Goal: Use online tool/utility: Utilize a website feature to perform a specific function

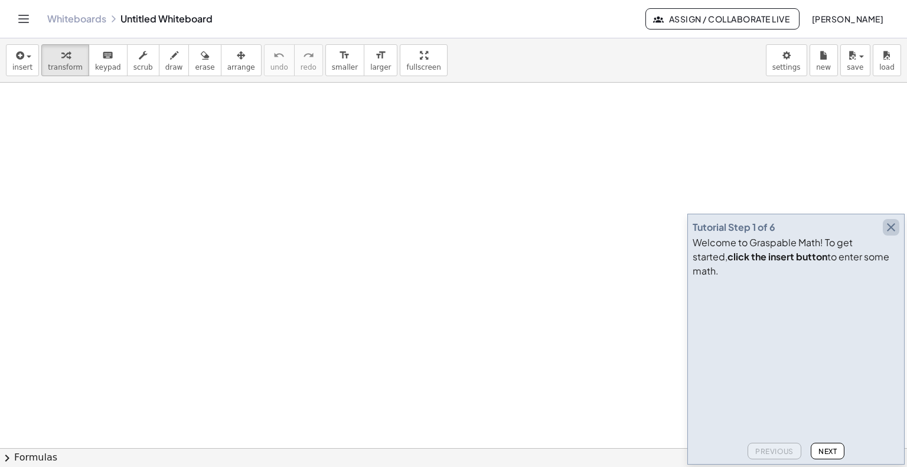
click at [885, 234] on icon "button" at bounding box center [891, 227] width 14 height 14
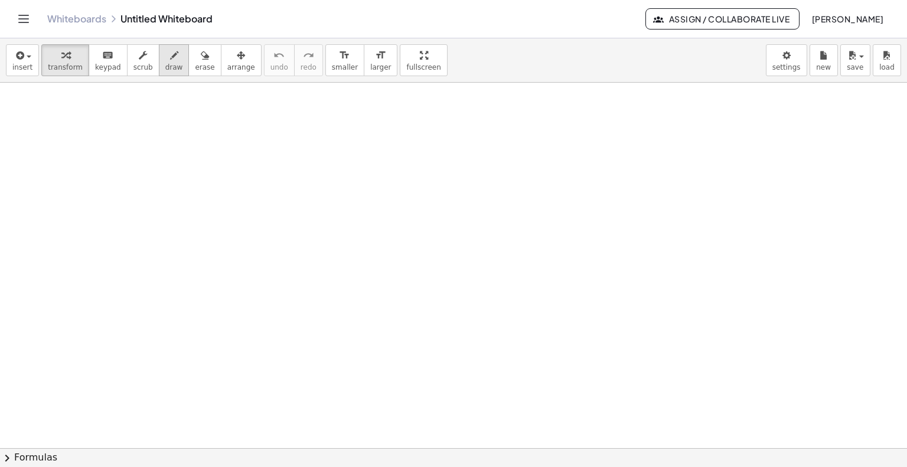
click at [165, 68] on span "draw" at bounding box center [174, 67] width 18 height 8
drag, startPoint x: 128, startPoint y: 143, endPoint x: 158, endPoint y: 168, distance: 38.2
drag, startPoint x: 194, startPoint y: 148, endPoint x: 223, endPoint y: 176, distance: 40.1
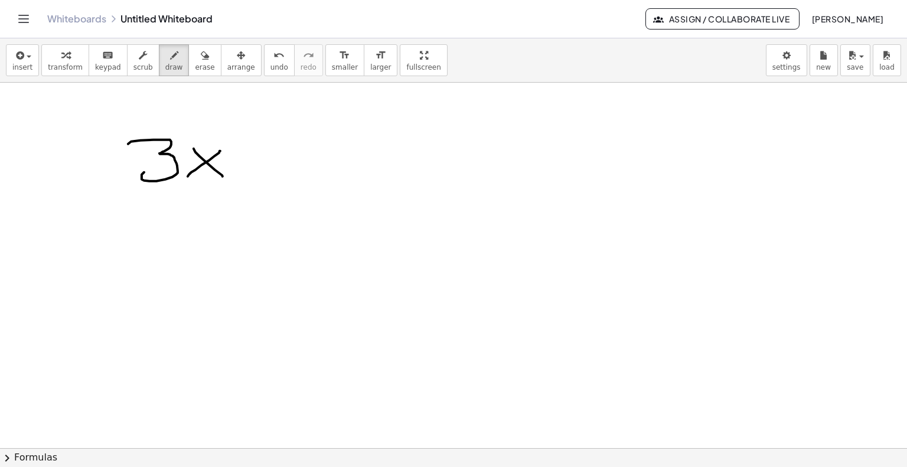
drag, startPoint x: 236, startPoint y: 160, endPoint x: 270, endPoint y: 158, distance: 34.3
drag, startPoint x: 272, startPoint y: 138, endPoint x: 304, endPoint y: 181, distance: 53.5
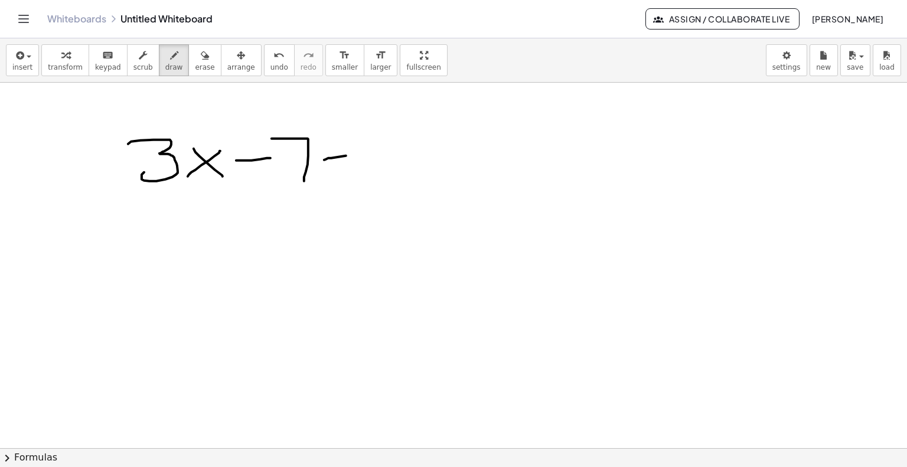
drag, startPoint x: 346, startPoint y: 155, endPoint x: 342, endPoint y: 166, distance: 12.0
drag, startPoint x: 338, startPoint y: 170, endPoint x: 367, endPoint y: 165, distance: 30.0
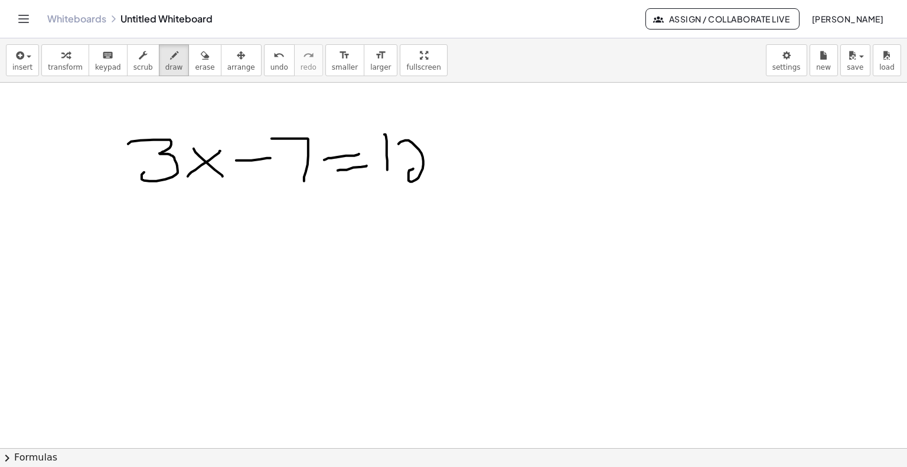
drag, startPoint x: 398, startPoint y: 143, endPoint x: 437, endPoint y: 169, distance: 46.8
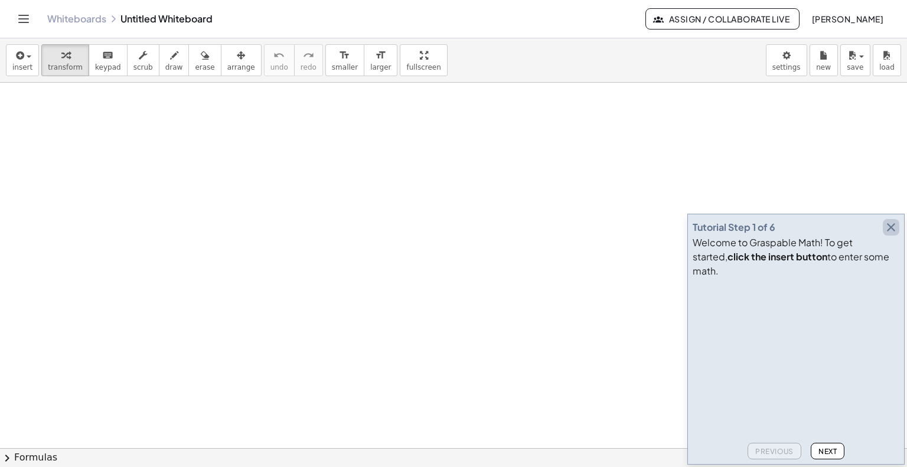
click at [887, 234] on icon "button" at bounding box center [891, 227] width 14 height 14
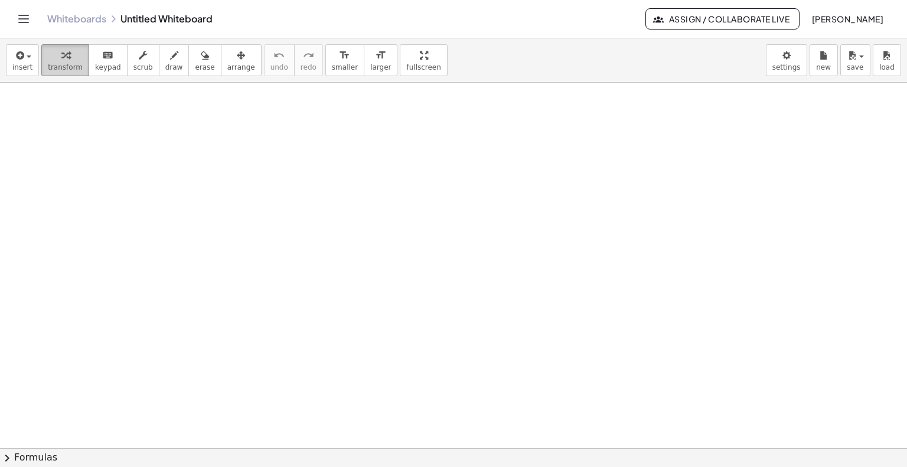
click at [51, 55] on div "button" at bounding box center [65, 55] width 35 height 14
click at [106, 74] on button "keyboard keypad" at bounding box center [108, 60] width 39 height 32
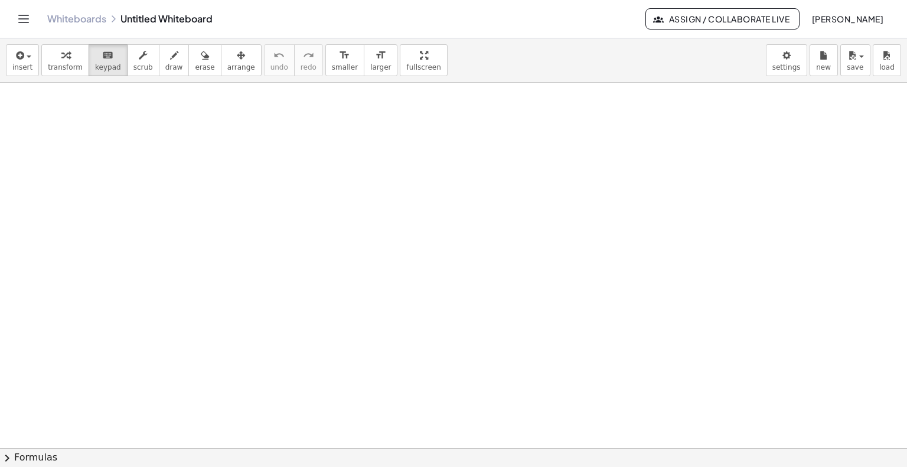
click at [20, 55] on icon "button" at bounding box center [19, 55] width 11 height 14
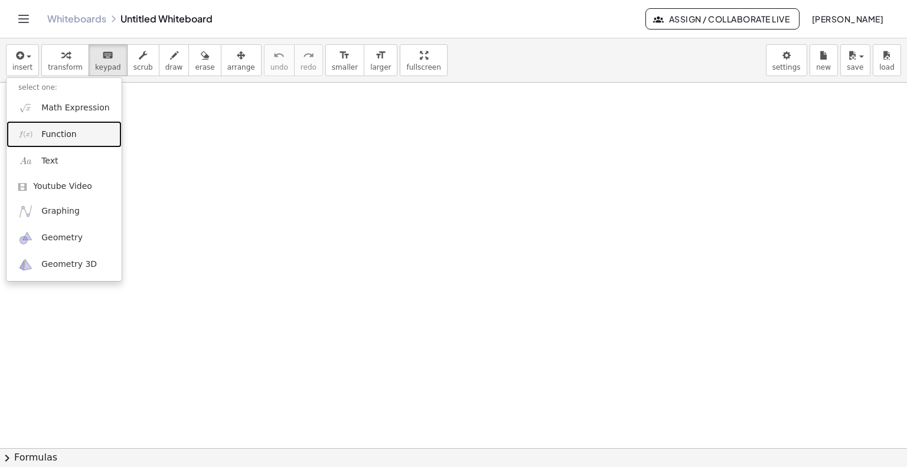
click at [70, 136] on span "Function" at bounding box center [58, 135] width 35 height 12
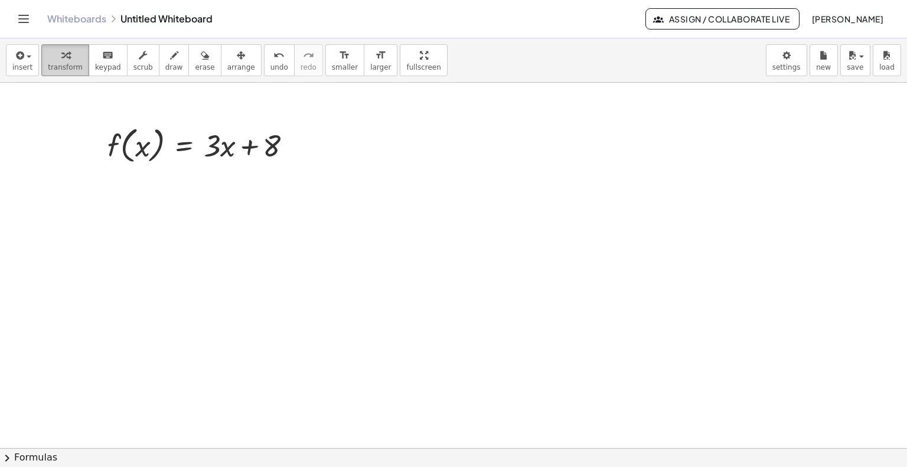
click at [71, 64] on span "transform" at bounding box center [65, 67] width 35 height 8
drag, startPoint x: 211, startPoint y: 150, endPoint x: 136, endPoint y: 188, distance: 83.9
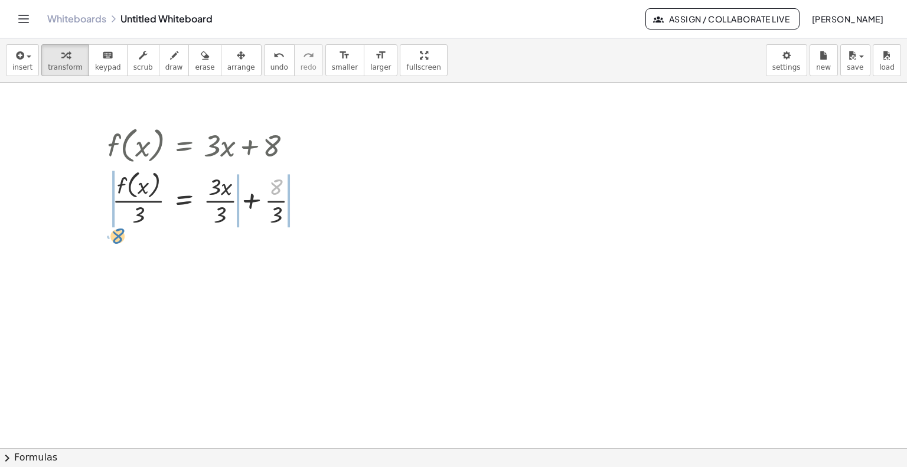
drag, startPoint x: 274, startPoint y: 184, endPoint x: 116, endPoint y: 233, distance: 165.6
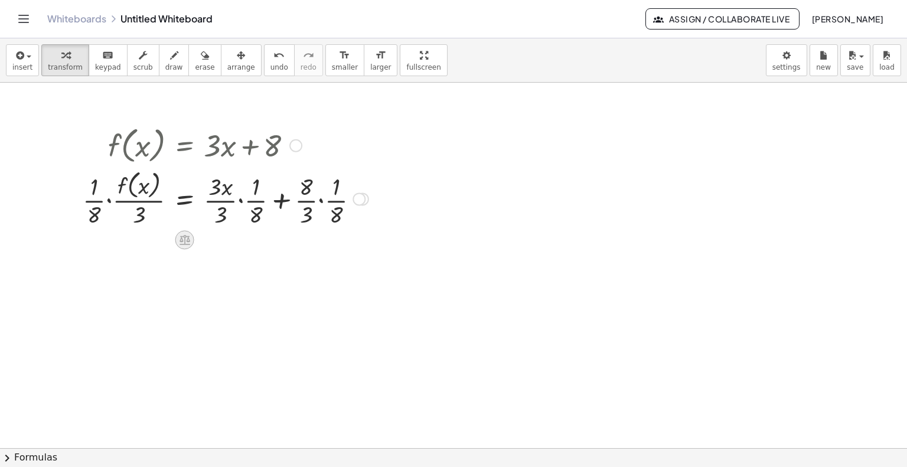
click at [182, 245] on icon at bounding box center [184, 240] width 12 height 12
click at [195, 61] on div "button" at bounding box center [204, 55] width 19 height 14
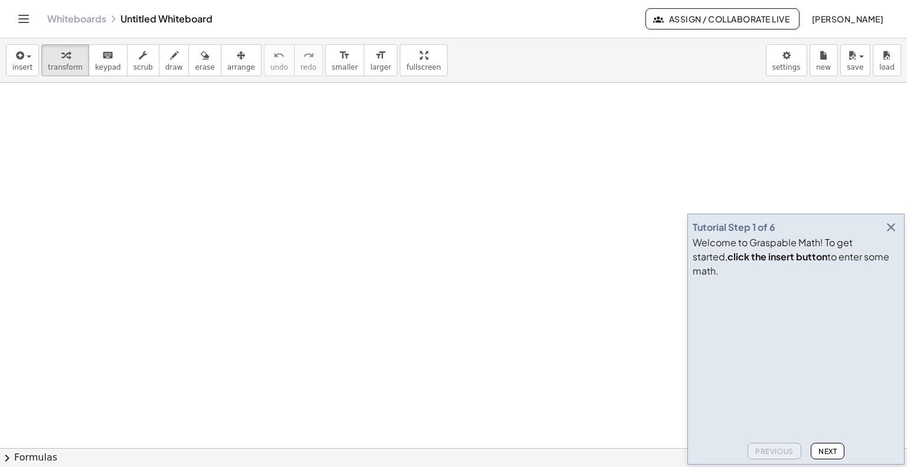
drag, startPoint x: 208, startPoint y: 157, endPoint x: 326, endPoint y: 164, distance: 118.3
click at [326, 164] on div at bounding box center [267, 150] width 223 height 40
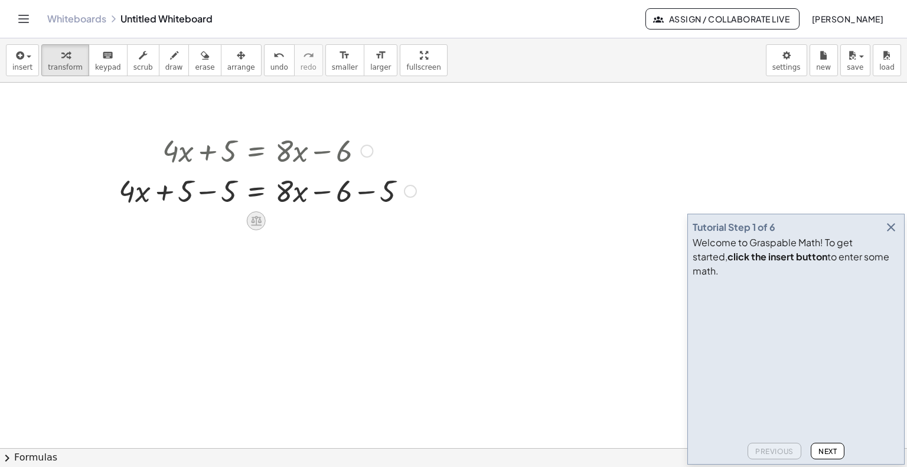
click at [257, 219] on icon at bounding box center [256, 220] width 12 height 12
click at [18, 63] on span "insert" at bounding box center [22, 67] width 20 height 8
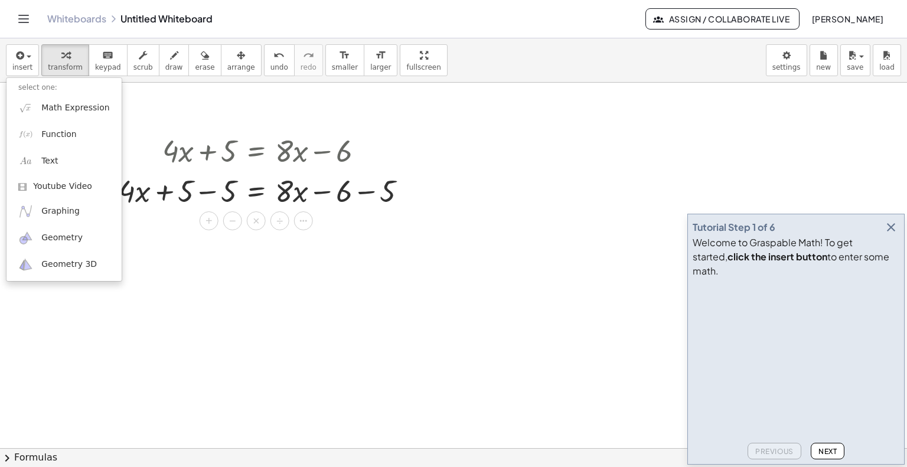
click at [887, 234] on icon "button" at bounding box center [891, 227] width 14 height 14
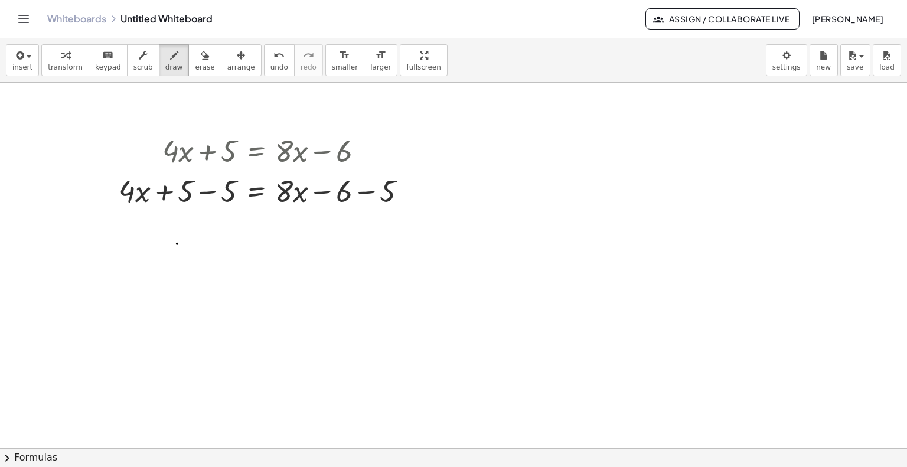
drag, startPoint x: 159, startPoint y: 220, endPoint x: 175, endPoint y: 243, distance: 28.0
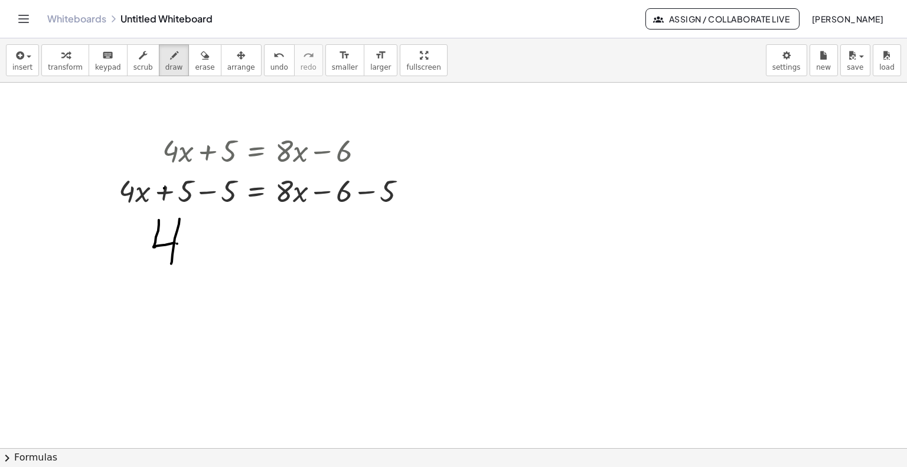
drag, startPoint x: 171, startPoint y: 263, endPoint x: 174, endPoint y: 253, distance: 11.0
drag, startPoint x: 184, startPoint y: 238, endPoint x: 214, endPoint y: 243, distance: 30.5
drag, startPoint x: 195, startPoint y: 264, endPoint x: 233, endPoint y: 251, distance: 39.9
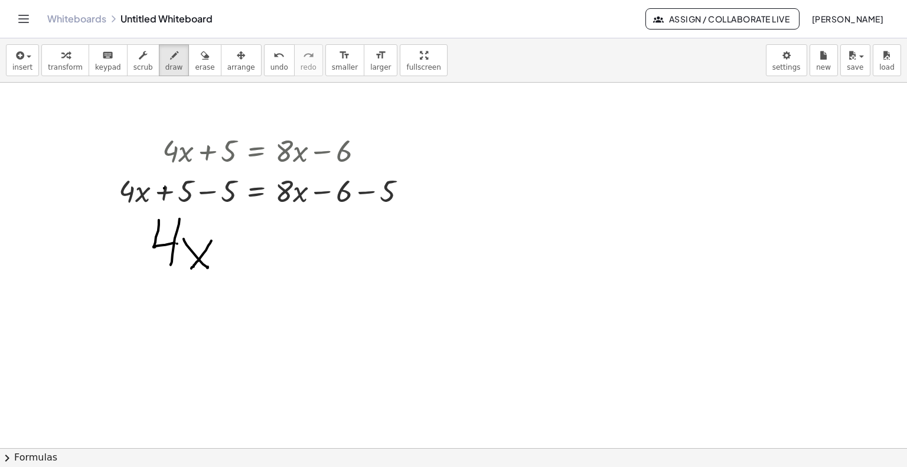
drag, startPoint x: 241, startPoint y: 245, endPoint x: 250, endPoint y: 251, distance: 11.1
drag, startPoint x: 246, startPoint y: 260, endPoint x: 276, endPoint y: 250, distance: 32.3
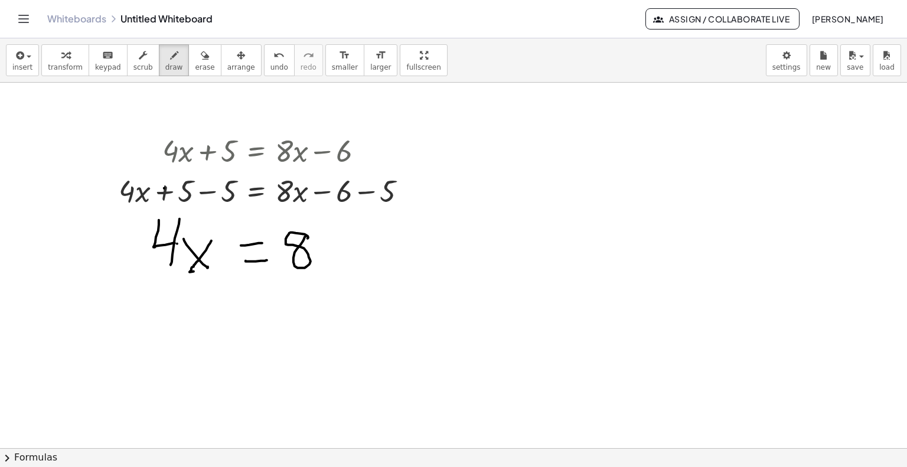
drag, startPoint x: 315, startPoint y: 248, endPoint x: 334, endPoint y: 261, distance: 22.9
drag, startPoint x: 319, startPoint y: 269, endPoint x: 351, endPoint y: 259, distance: 33.2
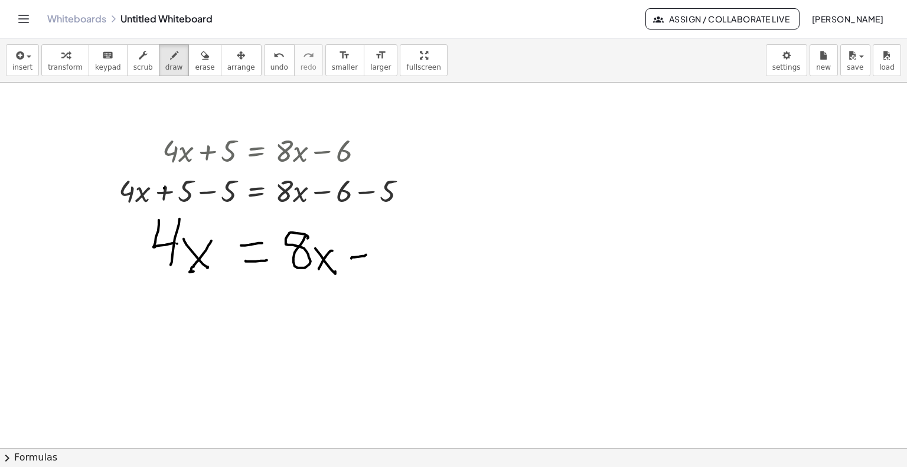
drag, startPoint x: 351, startPoint y: 258, endPoint x: 366, endPoint y: 254, distance: 15.2
drag, startPoint x: 380, startPoint y: 237, endPoint x: 382, endPoint y: 263, distance: 26.0
drag, startPoint x: 395, startPoint y: 231, endPoint x: 401, endPoint y: 260, distance: 29.4
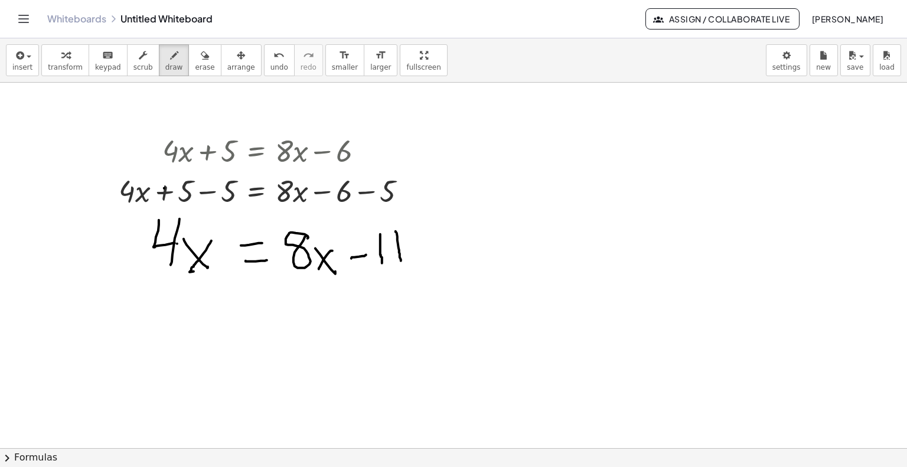
click at [64, 64] on span "transform" at bounding box center [65, 67] width 35 height 8
drag, startPoint x: 310, startPoint y: 261, endPoint x: 171, endPoint y: 277, distance: 139.6
drag, startPoint x: 382, startPoint y: 247, endPoint x: 384, endPoint y: 259, distance: 11.9
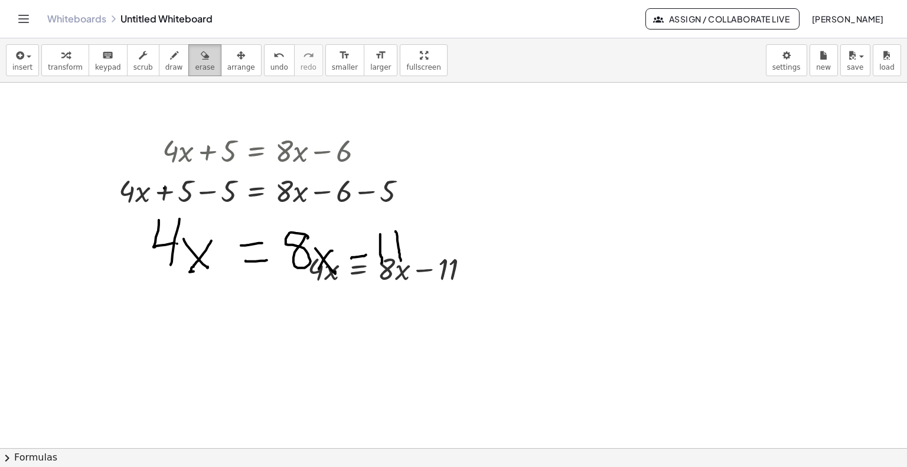
click at [197, 63] on button "erase" at bounding box center [204, 60] width 32 height 32
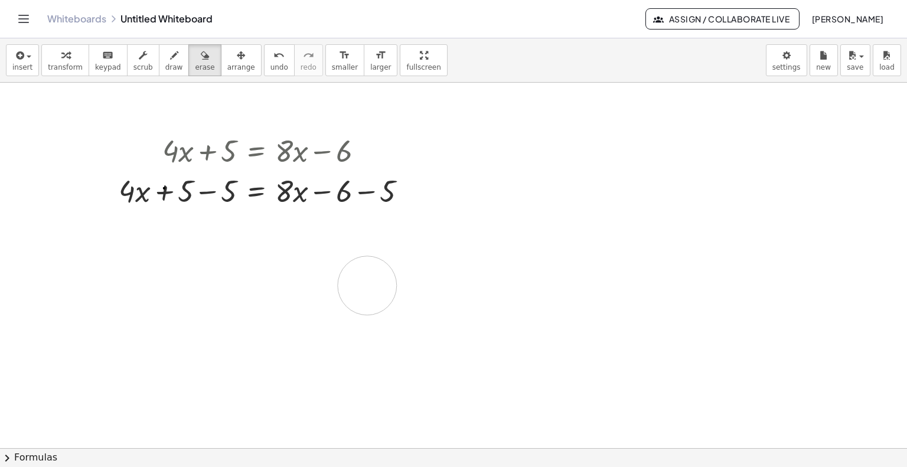
drag, startPoint x: 236, startPoint y: 232, endPoint x: 367, endPoint y: 285, distance: 141.4
drag, startPoint x: 327, startPoint y: 270, endPoint x: 202, endPoint y: 235, distance: 129.3
click at [264, 58] on button "undo undo" at bounding box center [279, 60] width 31 height 32
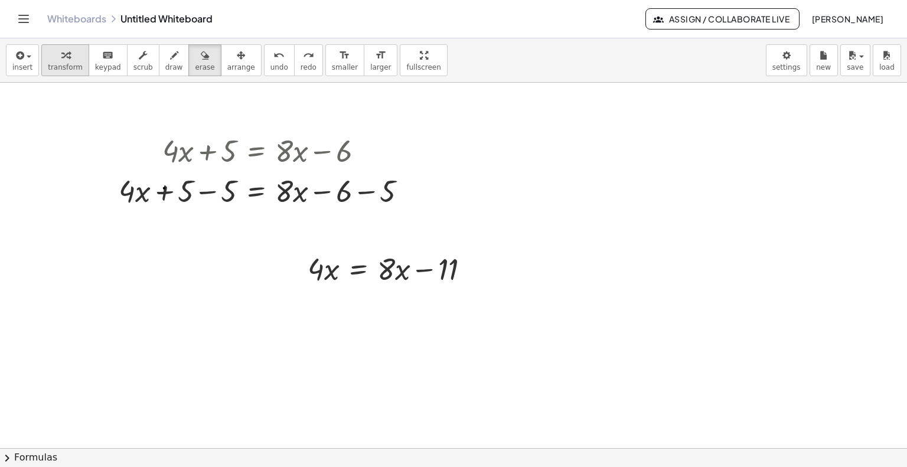
click at [61, 71] on span "transform" at bounding box center [65, 67] width 35 height 8
click at [397, 274] on div at bounding box center [393, 268] width 183 height 40
click at [408, 271] on div at bounding box center [393, 268] width 183 height 40
drag, startPoint x: 384, startPoint y: 249, endPoint x: 387, endPoint y: 255, distance: 6.6
click at [387, 255] on div at bounding box center [393, 268] width 183 height 40
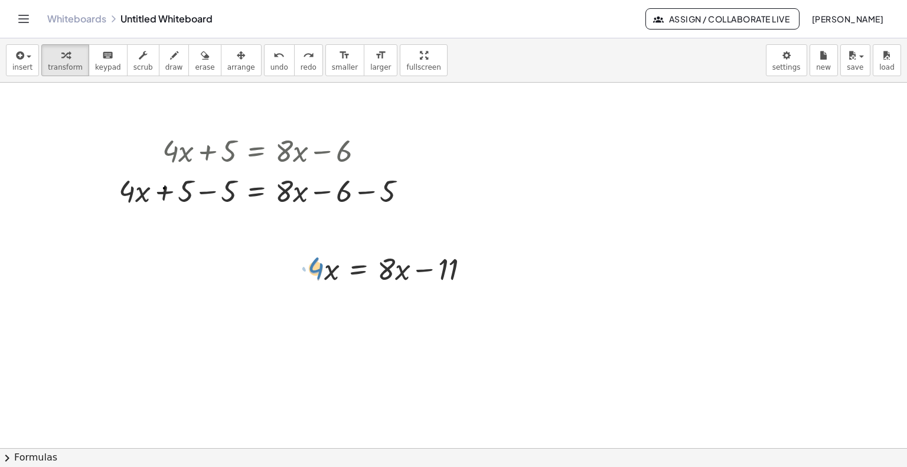
click at [316, 272] on div at bounding box center [393, 268] width 183 height 40
drag, startPoint x: 456, startPoint y: 266, endPoint x: 337, endPoint y: 295, distance: 122.1
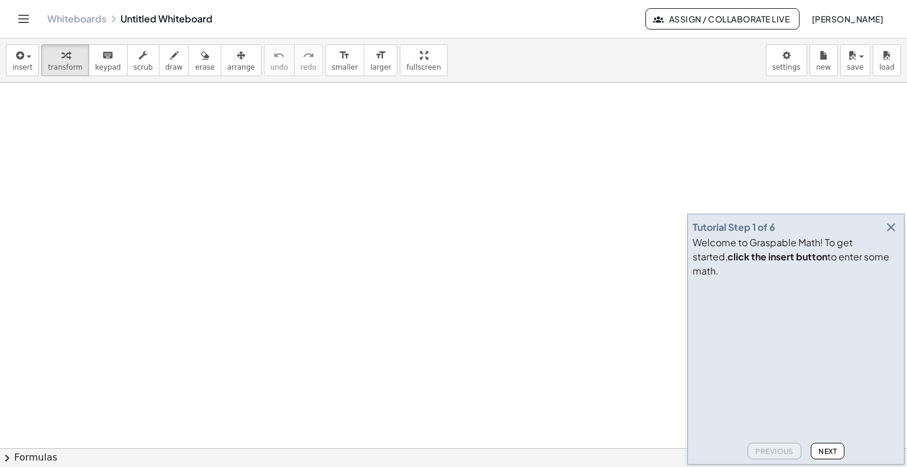
click at [888, 234] on icon "button" at bounding box center [891, 227] width 14 height 14
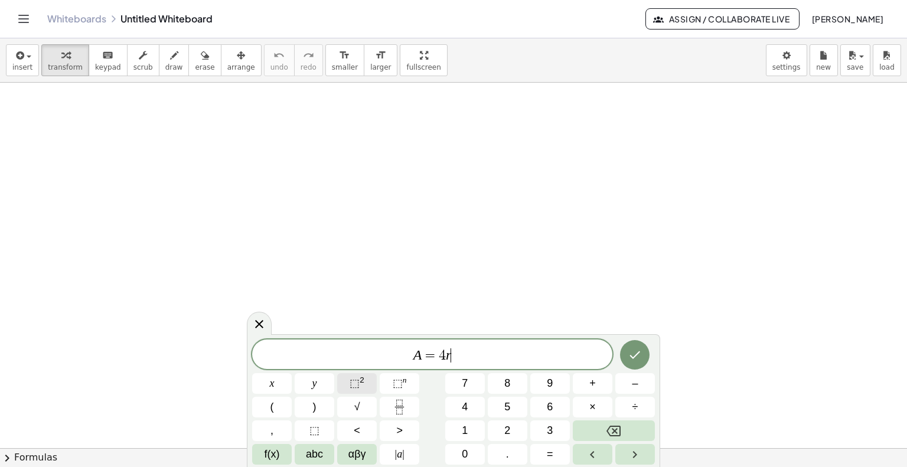
click at [367, 393] on button "⬚ 2" at bounding box center [357, 383] width 40 height 21
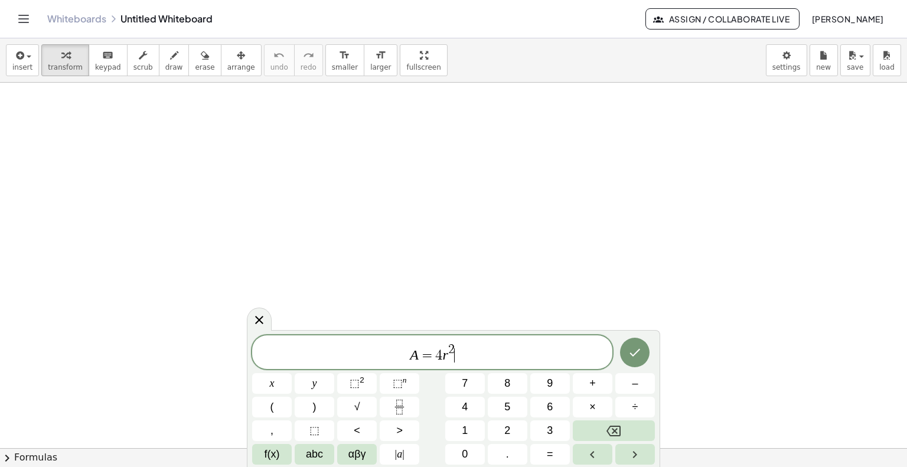
click at [633, 350] on icon "Done" at bounding box center [634, 352] width 14 height 14
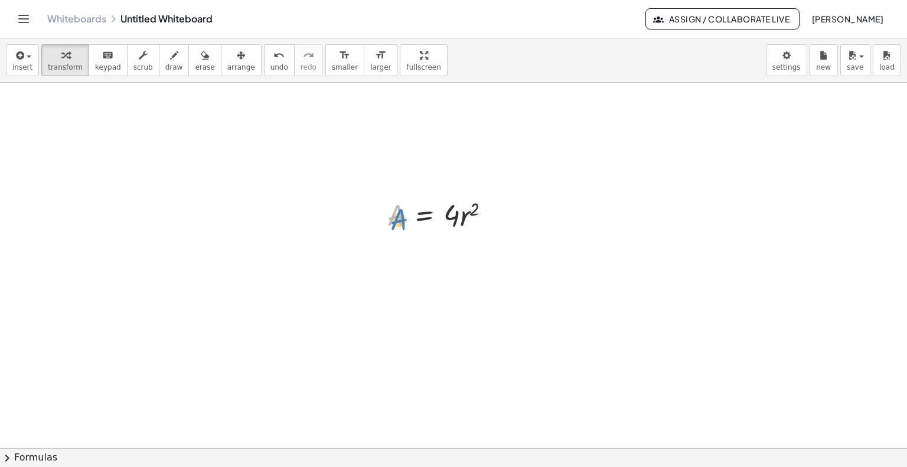
click at [397, 217] on div at bounding box center [443, 214] width 125 height 40
drag, startPoint x: 454, startPoint y: 215, endPoint x: 392, endPoint y: 235, distance: 65.5
drag, startPoint x: 467, startPoint y: 249, endPoint x: 394, endPoint y: 290, distance: 84.3
click at [394, 290] on div at bounding box center [441, 263] width 130 height 59
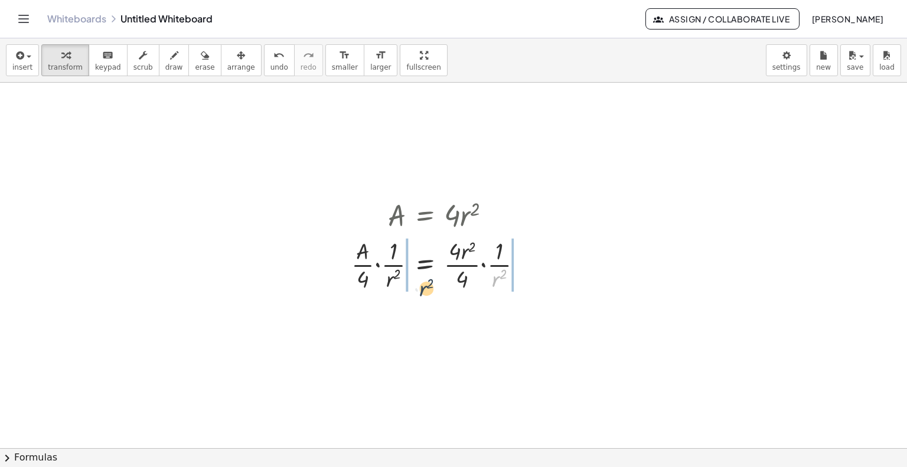
drag, startPoint x: 495, startPoint y: 280, endPoint x: 413, endPoint y: 288, distance: 83.0
click at [413, 288] on div at bounding box center [441, 263] width 192 height 59
drag, startPoint x: 358, startPoint y: 266, endPoint x: 346, endPoint y: 272, distance: 13.2
click at [346, 272] on div at bounding box center [441, 263] width 231 height 59
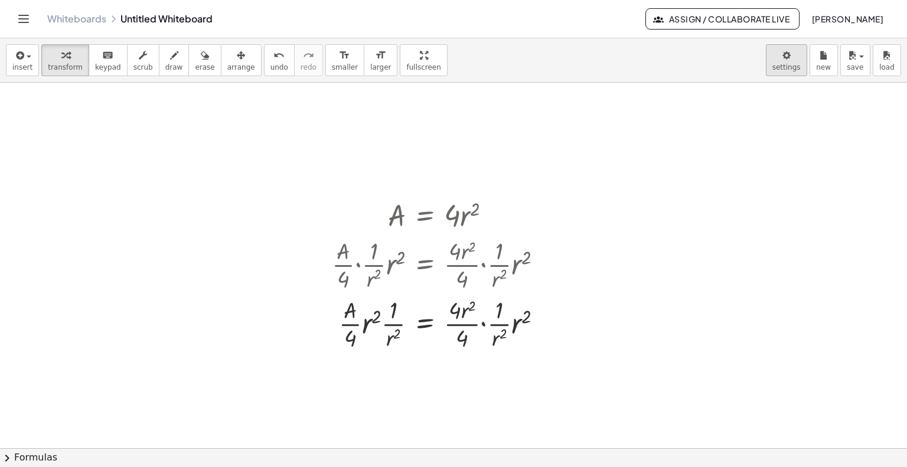
click at [786, 73] on body "Graspable Math Activities Get Started Activity Bank Assigned Work Classes White…" at bounding box center [453, 233] width 907 height 467
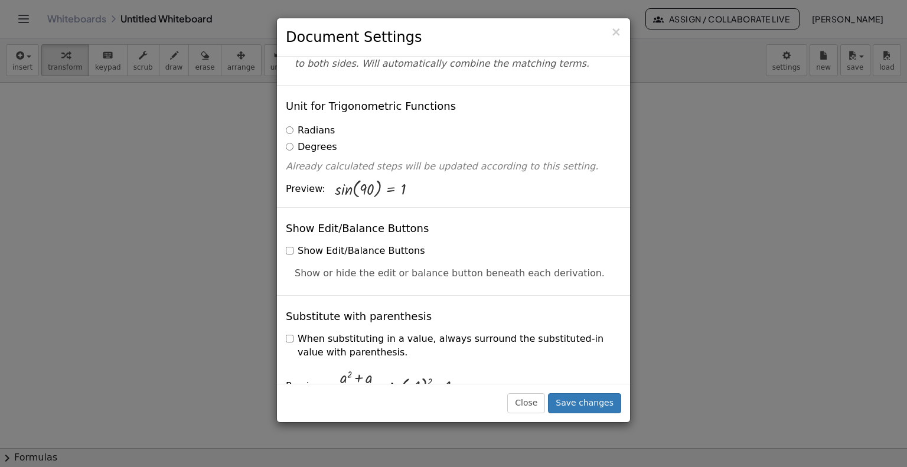
scroll to position [177, 0]
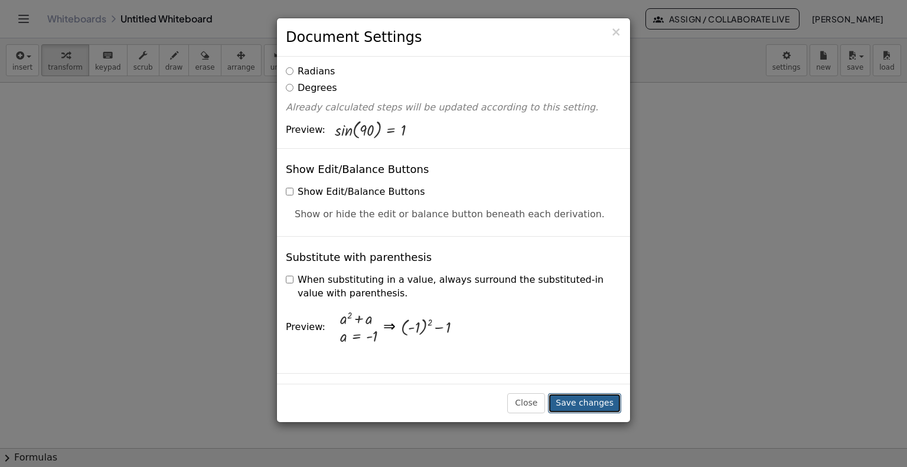
click at [569, 400] on button "Save changes" at bounding box center [584, 403] width 73 height 20
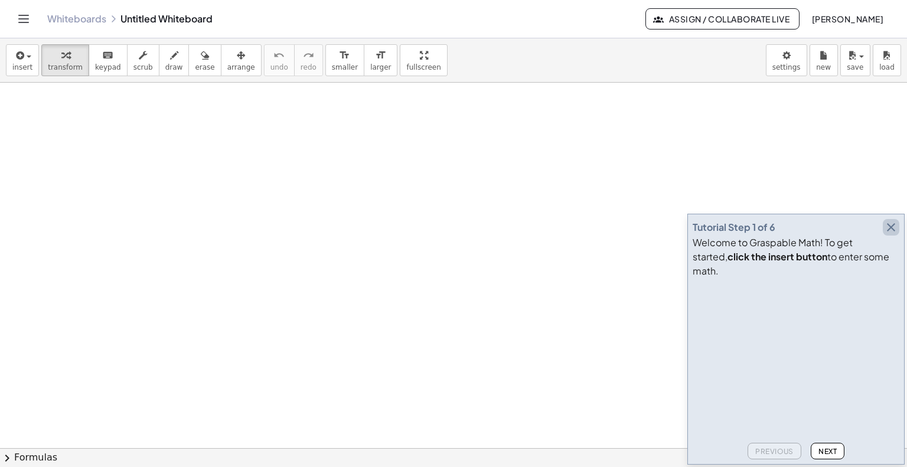
click at [890, 234] on icon "button" at bounding box center [891, 227] width 14 height 14
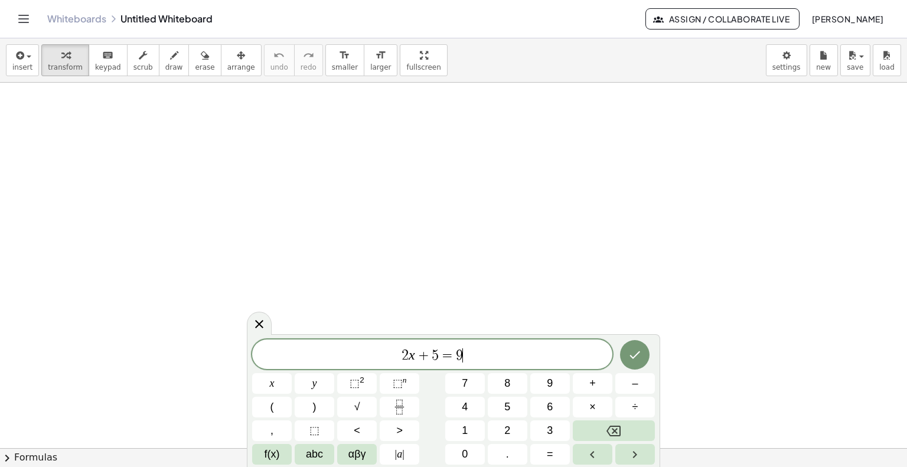
click at [623, 352] on button "Done" at bounding box center [635, 355] width 30 height 30
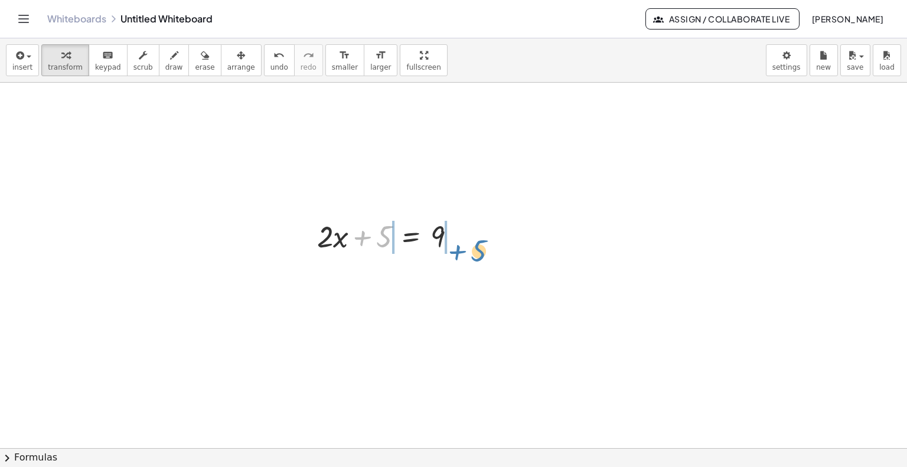
drag, startPoint x: 384, startPoint y: 245, endPoint x: 493, endPoint y: 253, distance: 110.1
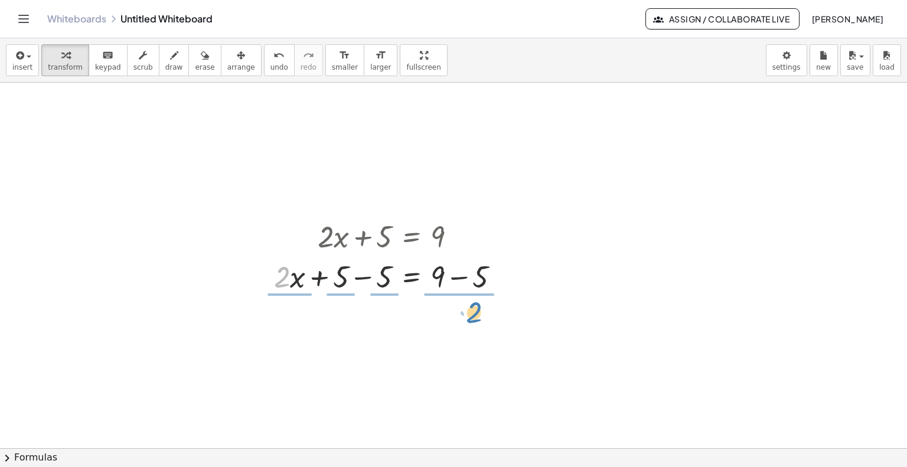
drag, startPoint x: 285, startPoint y: 279, endPoint x: 477, endPoint y: 313, distance: 194.9
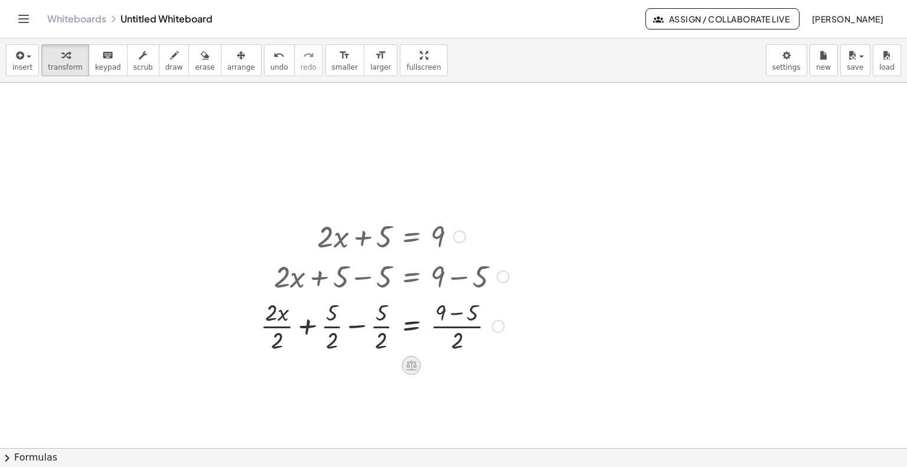
click at [411, 364] on icon at bounding box center [411, 366] width 11 height 10
click at [501, 324] on div at bounding box center [498, 326] width 13 height 13
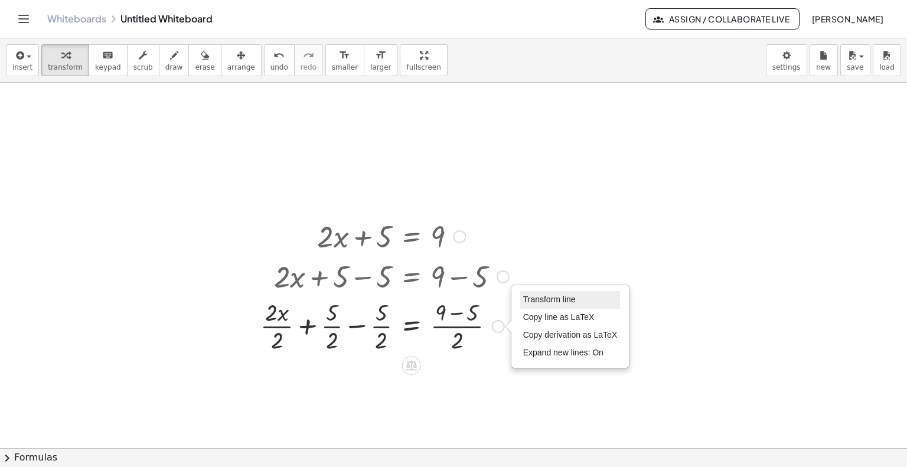
click at [545, 305] on li "Transform line" at bounding box center [570, 300] width 100 height 18
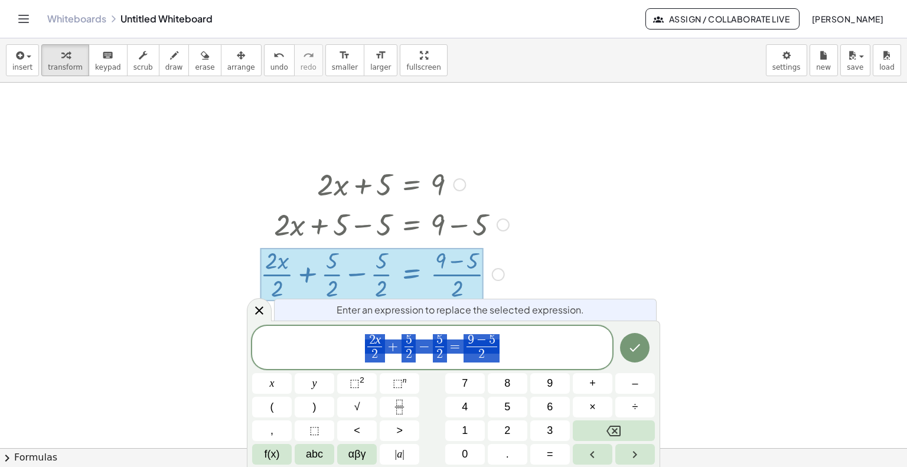
scroll to position [53, 0]
click at [630, 344] on icon "Done" at bounding box center [634, 348] width 14 height 14
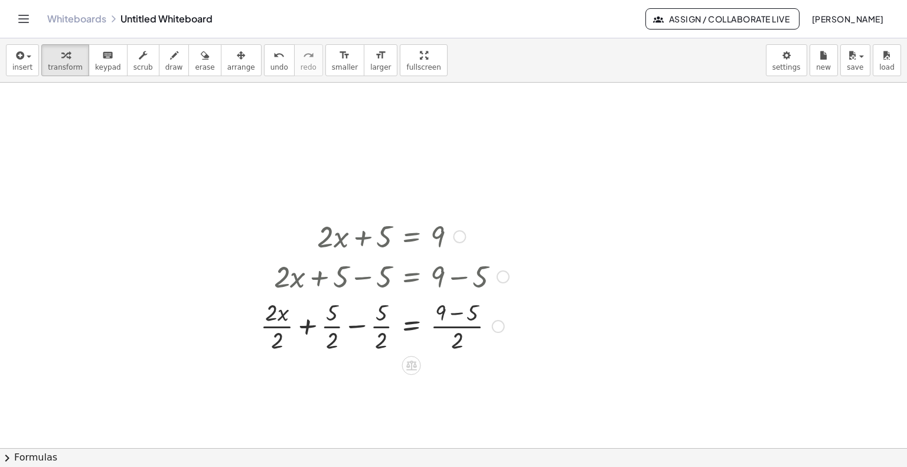
scroll to position [0, 0]
click at [772, 61] on body "Graspable Math Activities Get Started Activity Bank Assigned Work Classes White…" at bounding box center [453, 233] width 907 height 467
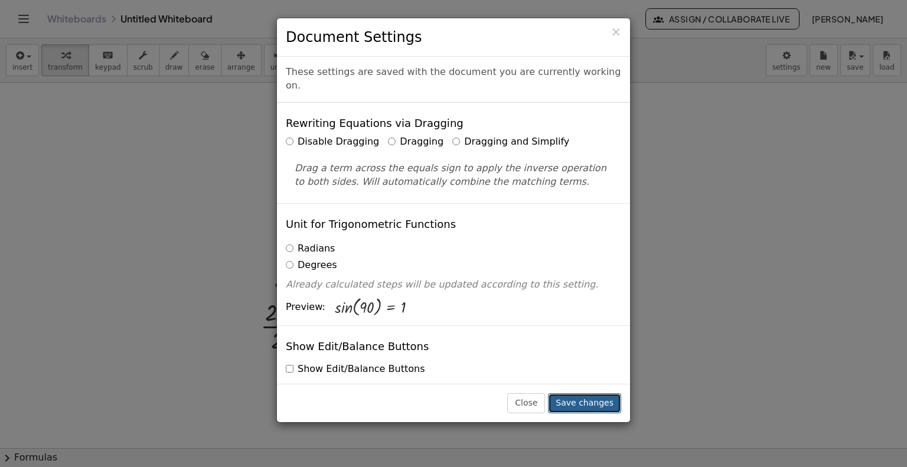
click at [588, 398] on button "Save changes" at bounding box center [584, 403] width 73 height 20
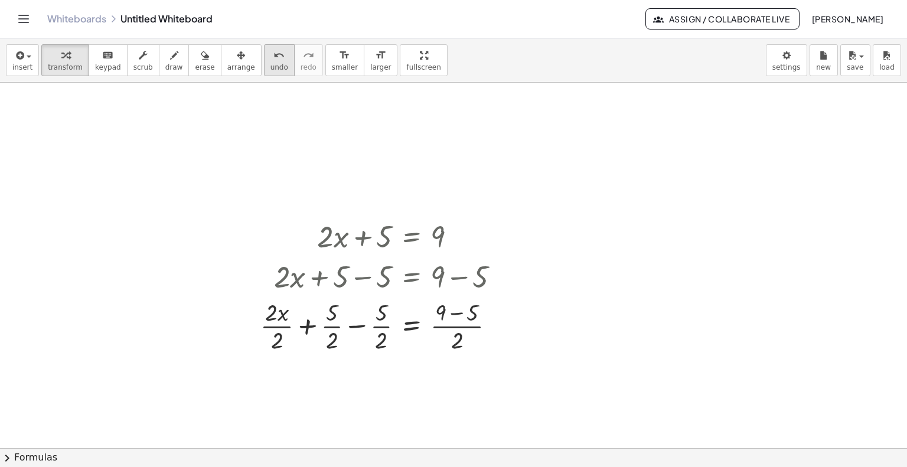
click at [270, 64] on span "undo" at bounding box center [279, 67] width 18 height 8
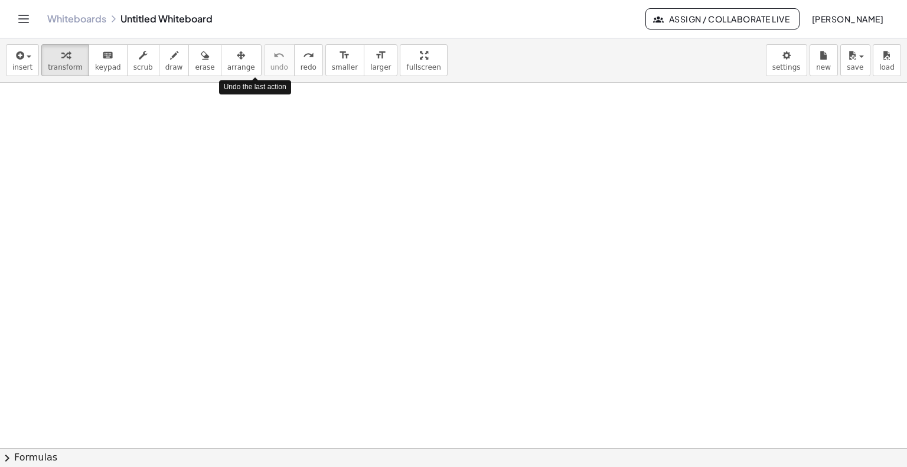
drag, startPoint x: 345, startPoint y: 264, endPoint x: 429, endPoint y: 269, distance: 84.0
click at [429, 269] on div at bounding box center [367, 261] width 160 height 40
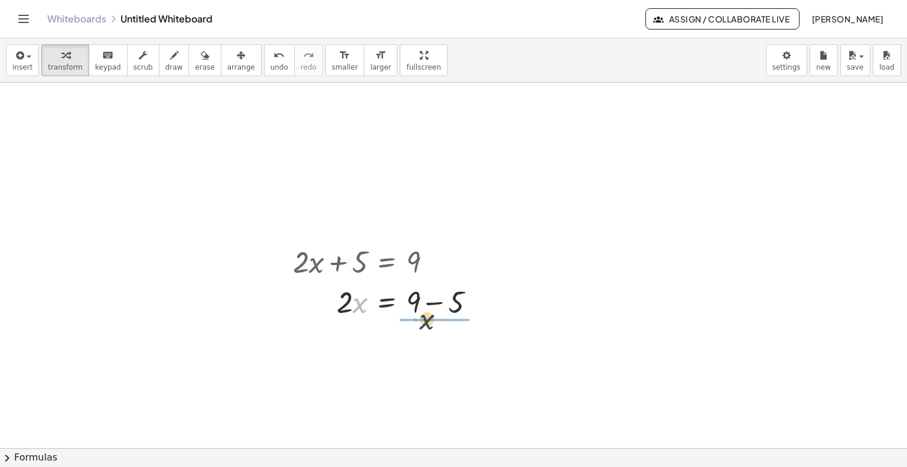
drag, startPoint x: 353, startPoint y: 306, endPoint x: 430, endPoint y: 319, distance: 77.8
drag, startPoint x: 434, startPoint y: 375, endPoint x: 376, endPoint y: 364, distance: 58.9
click at [376, 364] on div at bounding box center [388, 350] width 203 height 59
drag, startPoint x: 342, startPoint y: 355, endPoint x: 433, endPoint y: 377, distance: 93.6
click at [469, 356] on div at bounding box center [470, 351] width 13 height 13
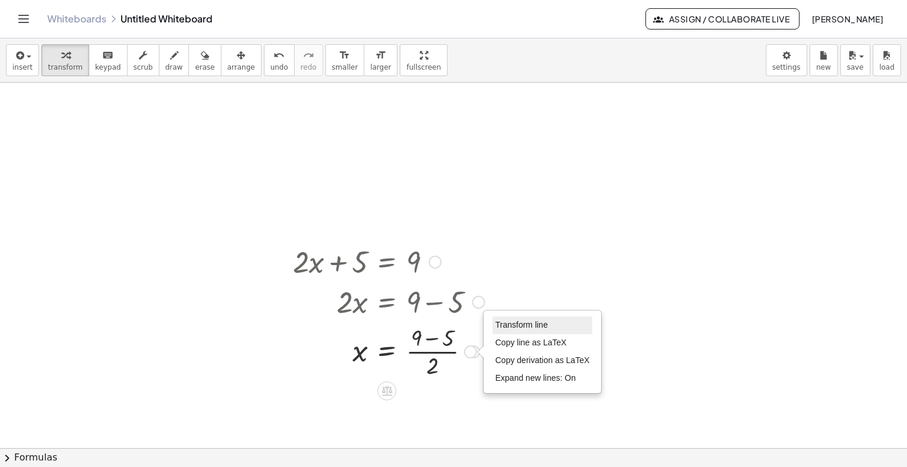
click at [505, 329] on li "Transform line" at bounding box center [542, 325] width 100 height 18
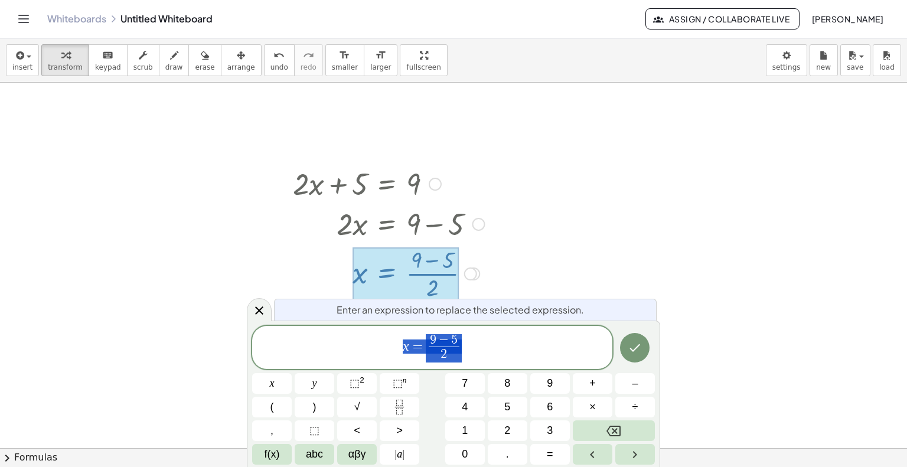
scroll to position [78, 0]
click at [586, 259] on div at bounding box center [453, 409] width 907 height 809
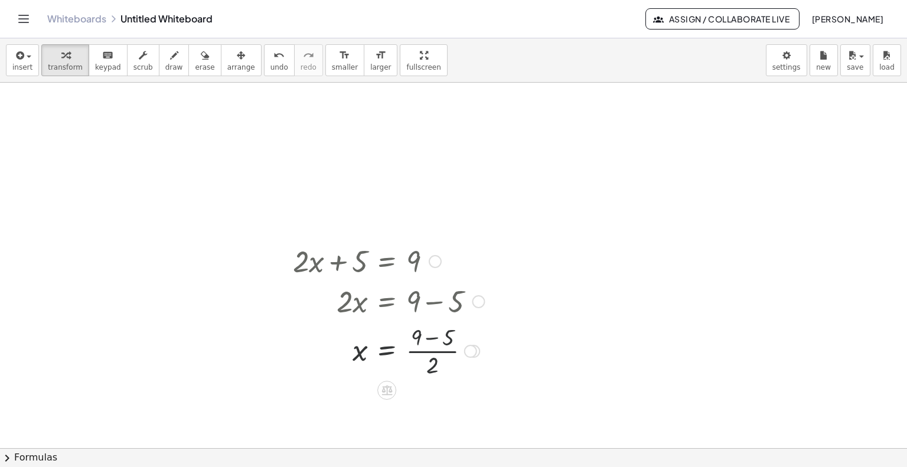
scroll to position [0, 0]
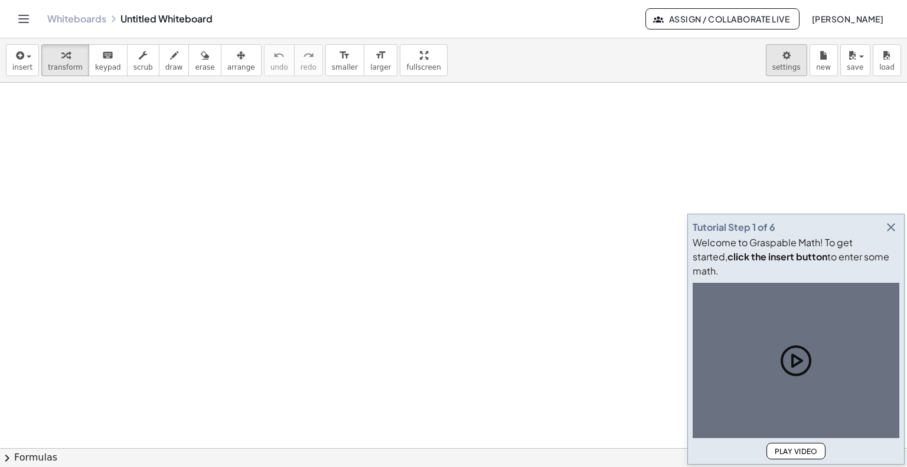
click at [784, 68] on body "Graspable Math Activities Get Started Activity Bank Assigned Work Classes White…" at bounding box center [453, 233] width 907 height 467
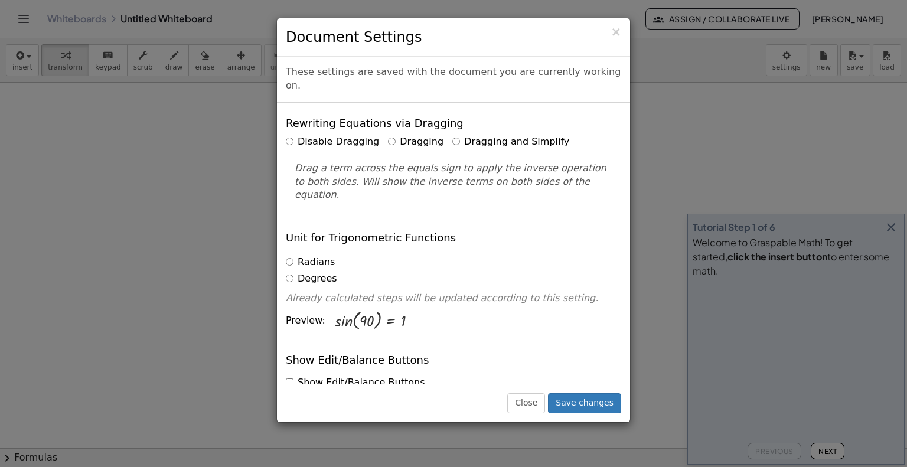
click at [452, 135] on label "Dragging and Simplify" at bounding box center [510, 142] width 117 height 14
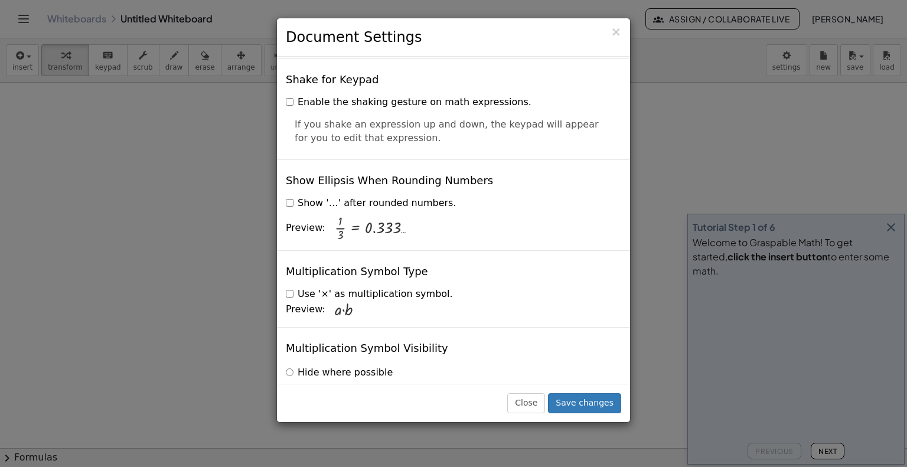
scroll to position [2820, 0]
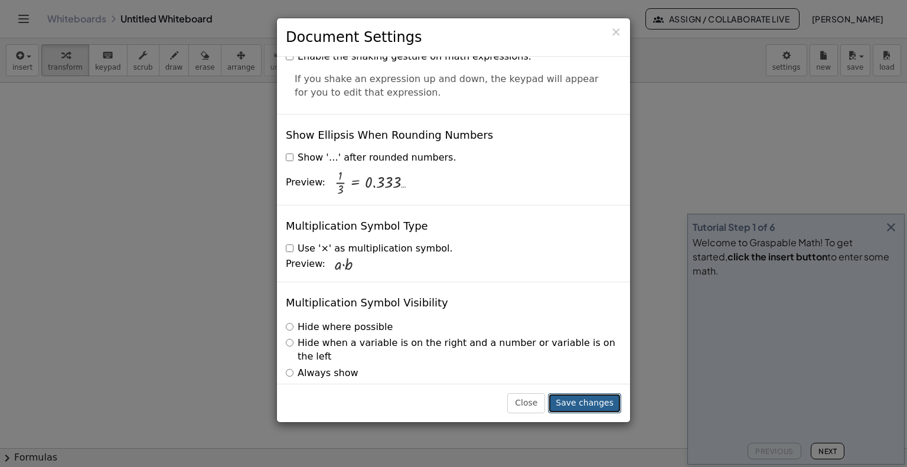
click at [572, 406] on button "Save changes" at bounding box center [584, 403] width 73 height 20
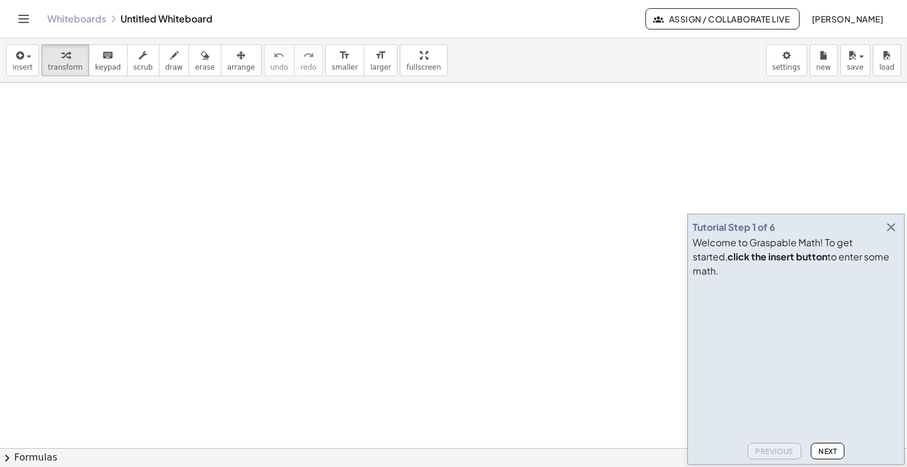
click at [21, 19] on icon "Toggle navigation" at bounding box center [24, 18] width 10 height 7
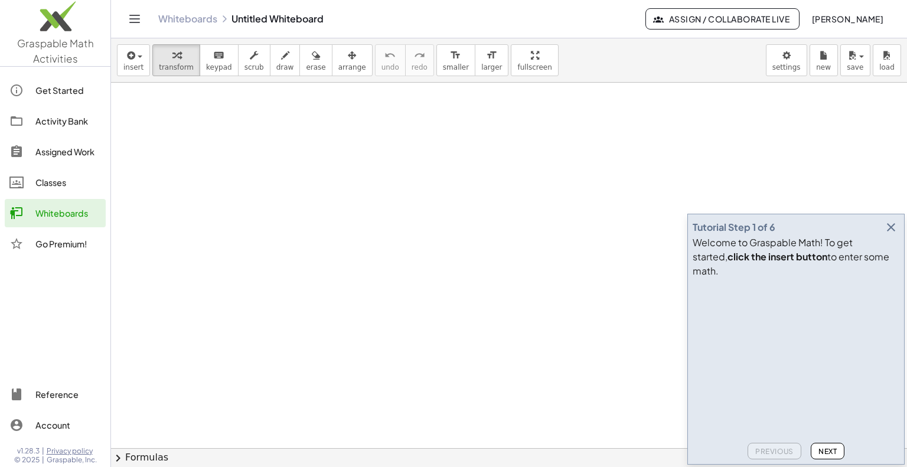
click at [127, 19] on icon "Toggle navigation" at bounding box center [134, 19] width 14 height 14
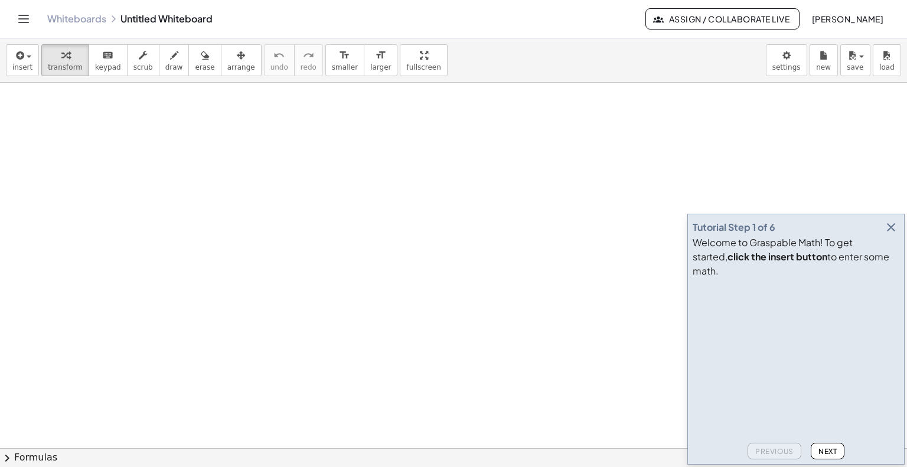
click at [829, 456] on button "Next" at bounding box center [827, 451] width 34 height 17
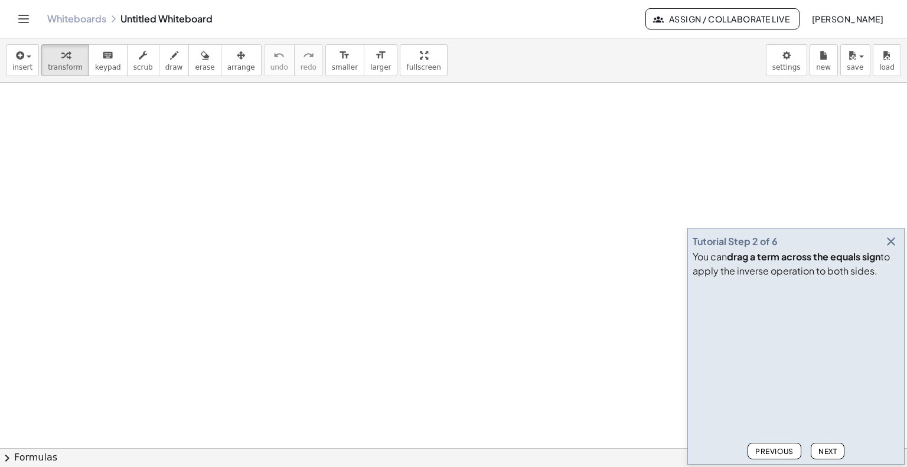
click at [819, 449] on span "Next" at bounding box center [827, 451] width 18 height 9
click at [830, 448] on span "Next" at bounding box center [827, 451] width 18 height 9
click at [826, 447] on span "Next" at bounding box center [827, 451] width 18 height 9
click at [829, 452] on span "Next" at bounding box center [827, 451] width 18 height 9
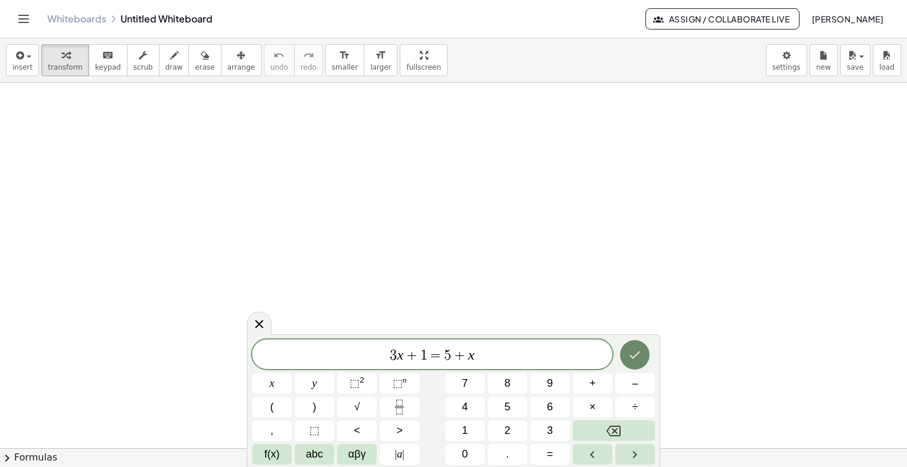
click at [649, 354] on button "Done" at bounding box center [635, 355] width 30 height 30
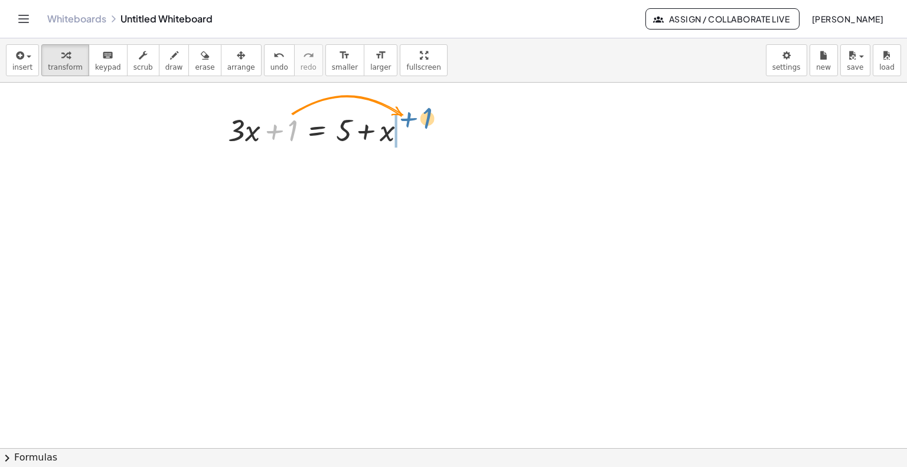
drag, startPoint x: 290, startPoint y: 127, endPoint x: 425, endPoint y: 115, distance: 135.1
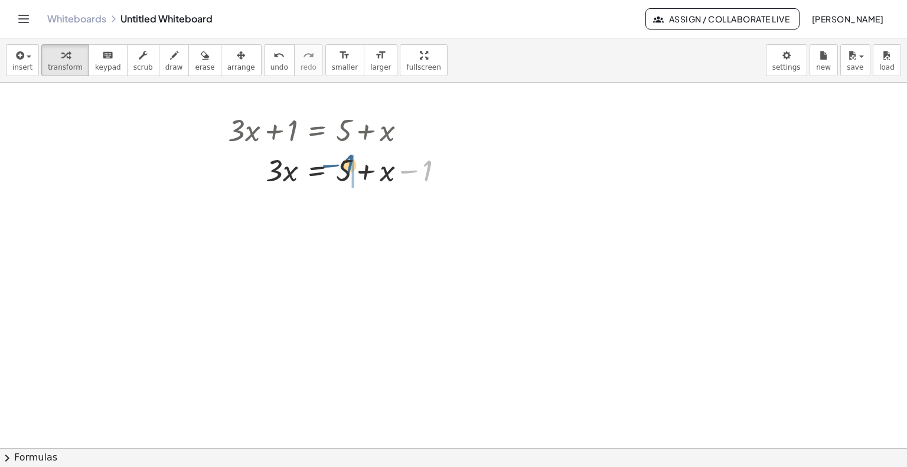
drag, startPoint x: 428, startPoint y: 169, endPoint x: 350, endPoint y: 164, distance: 78.1
click at [350, 164] on div at bounding box center [340, 169] width 237 height 40
drag, startPoint x: 385, startPoint y: 217, endPoint x: 341, endPoint y: 217, distance: 44.3
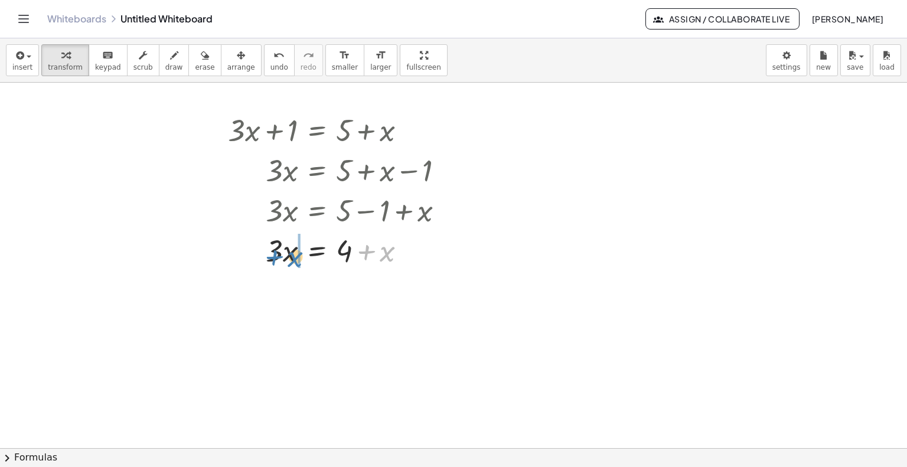
drag, startPoint x: 383, startPoint y: 254, endPoint x: 291, endPoint y: 260, distance: 92.2
click at [291, 260] on div at bounding box center [340, 250] width 237 height 40
drag, startPoint x: 283, startPoint y: 295, endPoint x: 253, endPoint y: 292, distance: 30.8
click at [253, 292] on div at bounding box center [338, 290] width 242 height 40
drag, startPoint x: 286, startPoint y: 293, endPoint x: 243, endPoint y: 296, distance: 43.2
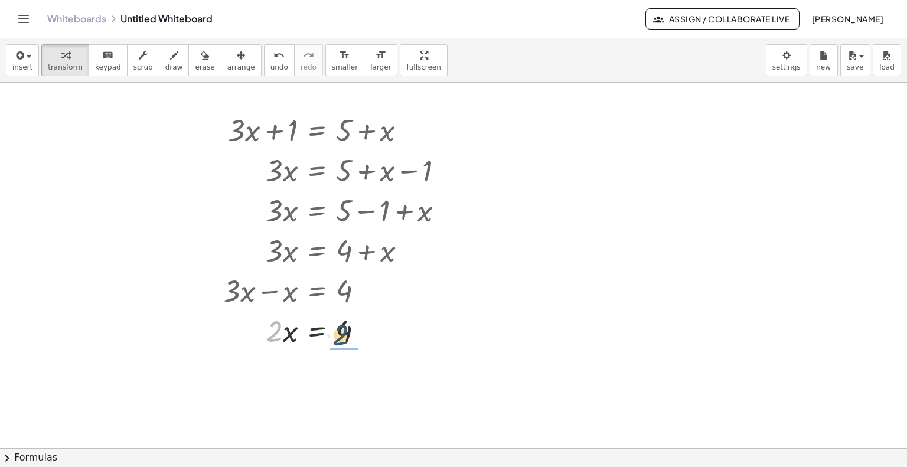
drag, startPoint x: 280, startPoint y: 339, endPoint x: 346, endPoint y: 342, distance: 66.8
click at [346, 342] on div at bounding box center [338, 330] width 242 height 40
click at [346, 388] on div at bounding box center [338, 379] width 242 height 59
click at [779, 63] on body "Graspable Math Activities Get Started Activity Bank Assigned Work Classes White…" at bounding box center [453, 233] width 907 height 467
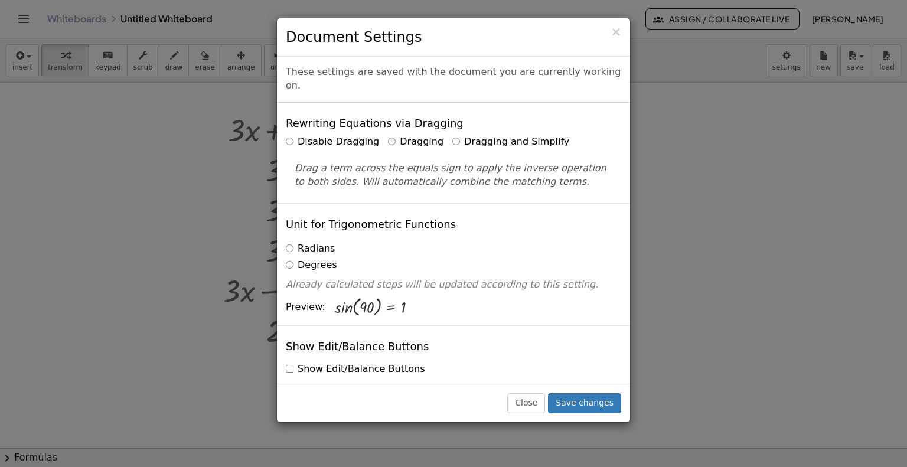
scroll to position [118, 0]
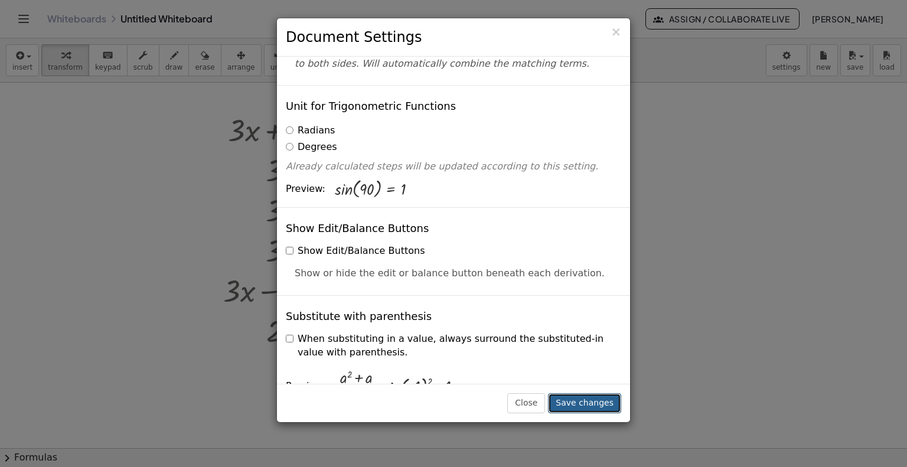
click at [562, 406] on button "Save changes" at bounding box center [584, 403] width 73 height 20
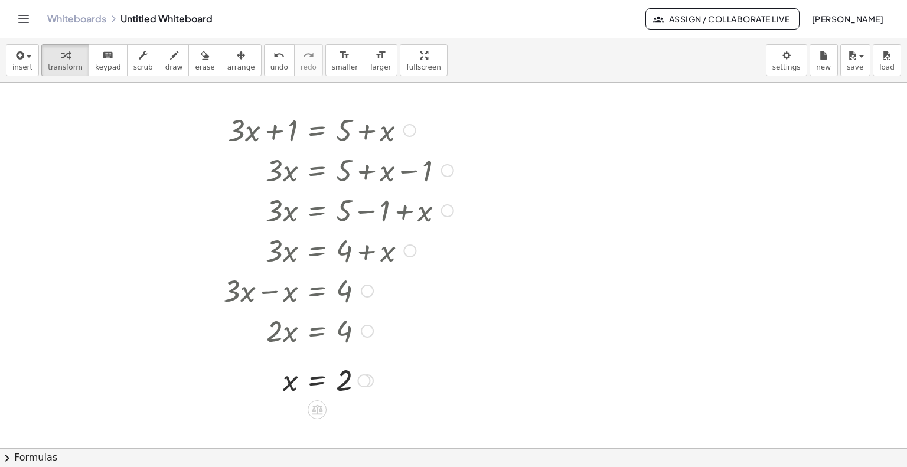
click at [359, 382] on div at bounding box center [363, 380] width 13 height 13
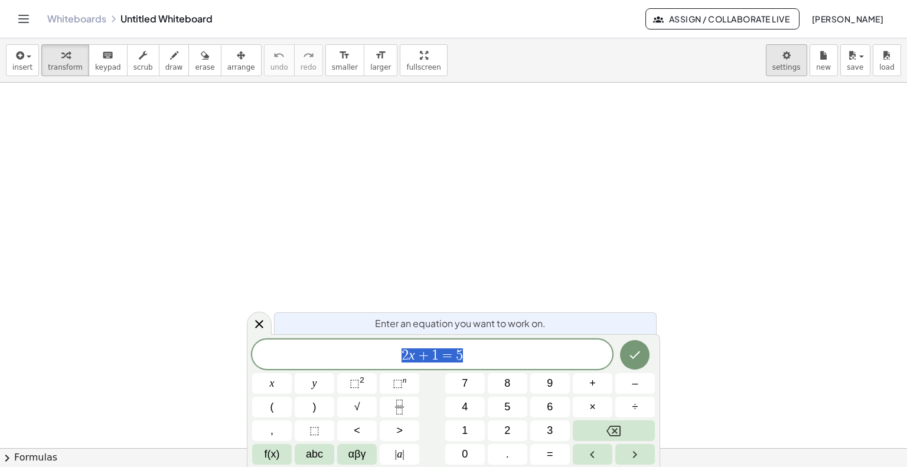
click at [780, 67] on body "Graspable Math Activities Get Started Activity Bank Assigned Work Classes White…" at bounding box center [453, 233] width 907 height 467
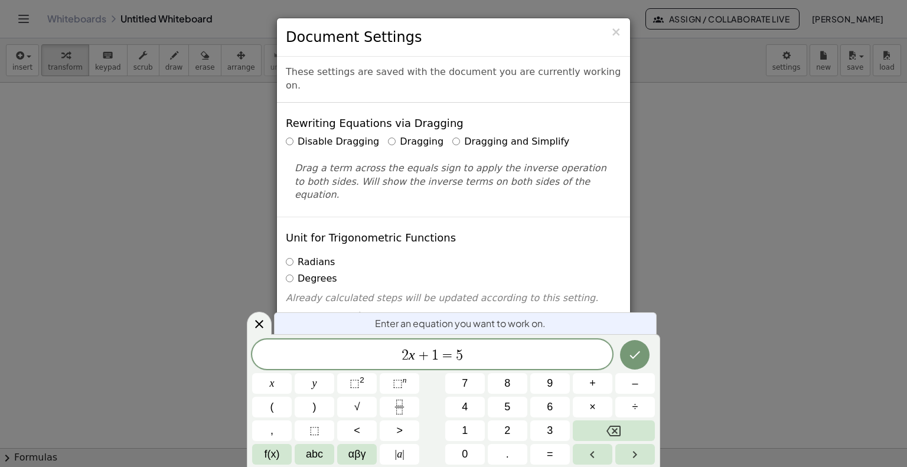
click at [478, 135] on label "Dragging and Simplify" at bounding box center [510, 142] width 117 height 14
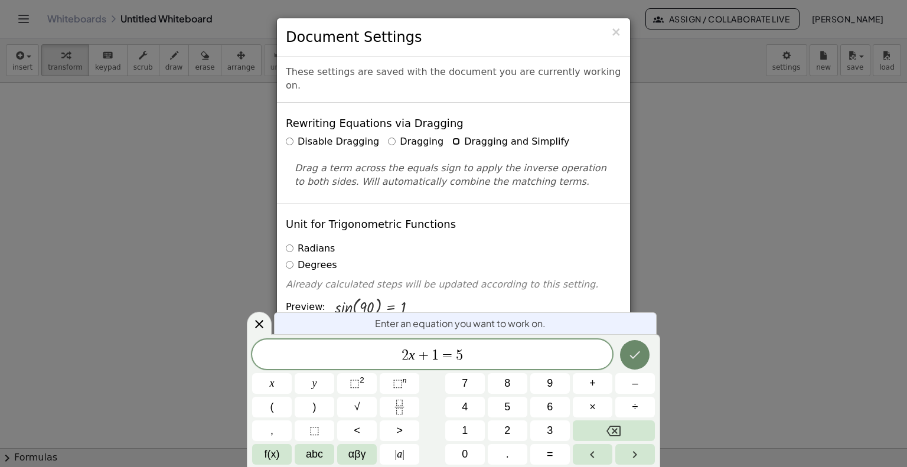
click at [627, 345] on button "Done" at bounding box center [635, 355] width 30 height 30
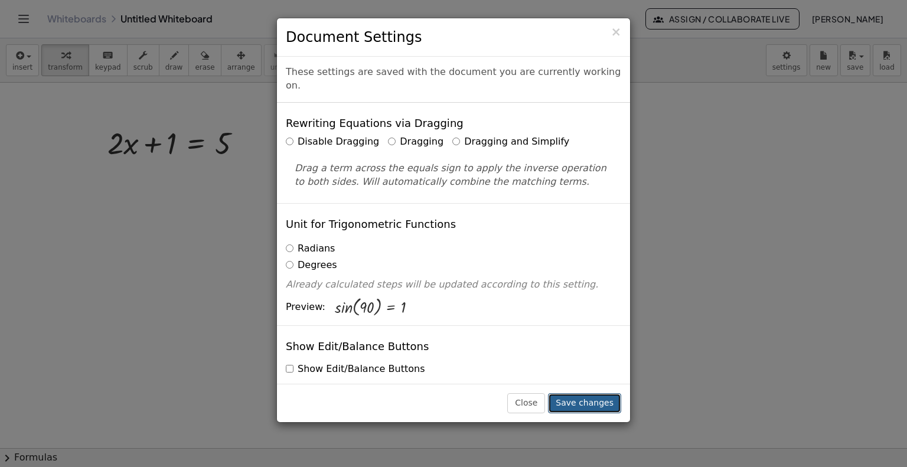
click at [574, 397] on button "Save changes" at bounding box center [584, 403] width 73 height 20
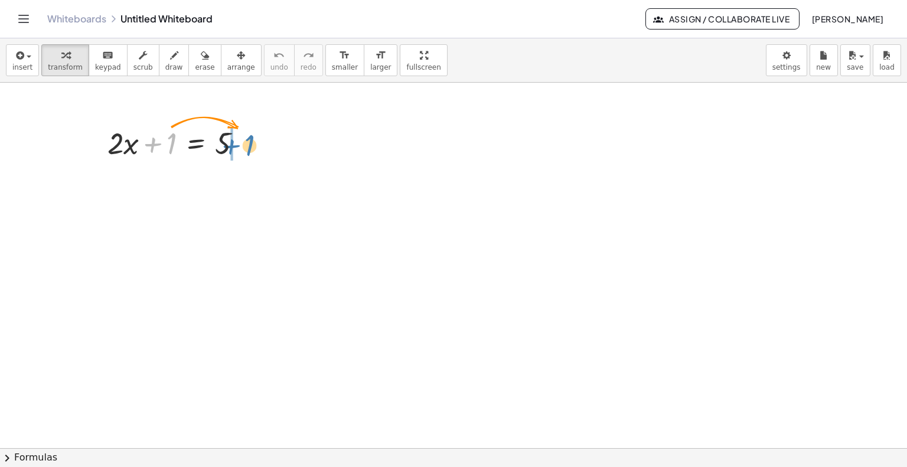
drag, startPoint x: 172, startPoint y: 149, endPoint x: 250, endPoint y: 151, distance: 77.9
click at [250, 151] on div at bounding box center [180, 142] width 156 height 40
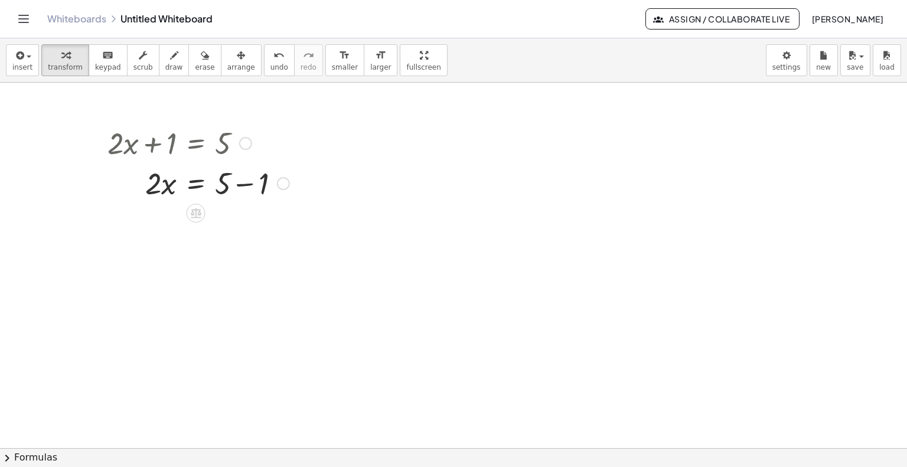
click at [224, 188] on div at bounding box center [199, 182] width 194 height 40
drag, startPoint x: 264, startPoint y: 188, endPoint x: 225, endPoint y: 187, distance: 39.0
drag, startPoint x: 160, startPoint y: 224, endPoint x: 224, endPoint y: 239, distance: 65.4
click at [224, 239] on div at bounding box center [199, 222] width 194 height 40
click at [227, 271] on div at bounding box center [199, 272] width 194 height 59
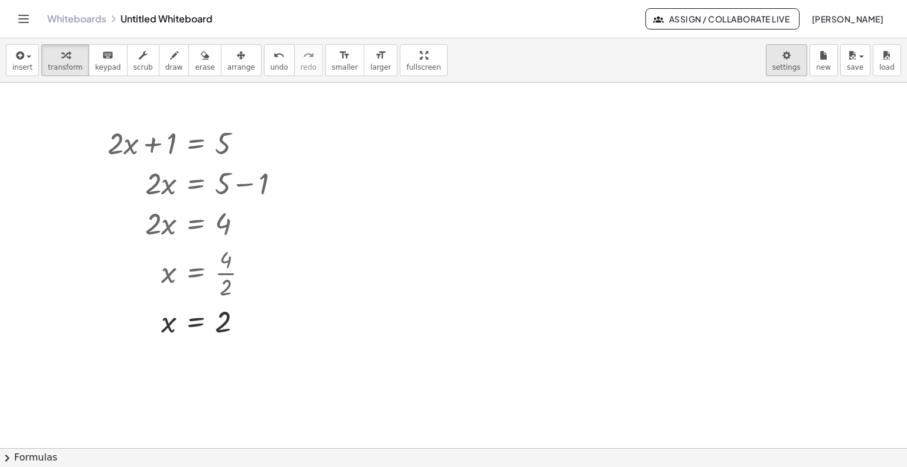
click at [789, 51] on body "Graspable Math Activities Get Started Activity Bank Assigned Work Classes White…" at bounding box center [453, 233] width 907 height 467
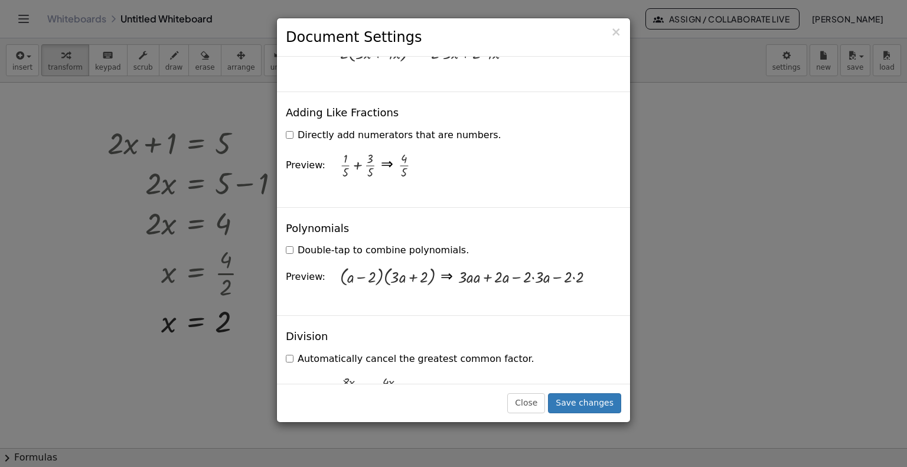
scroll to position [1062, 0]
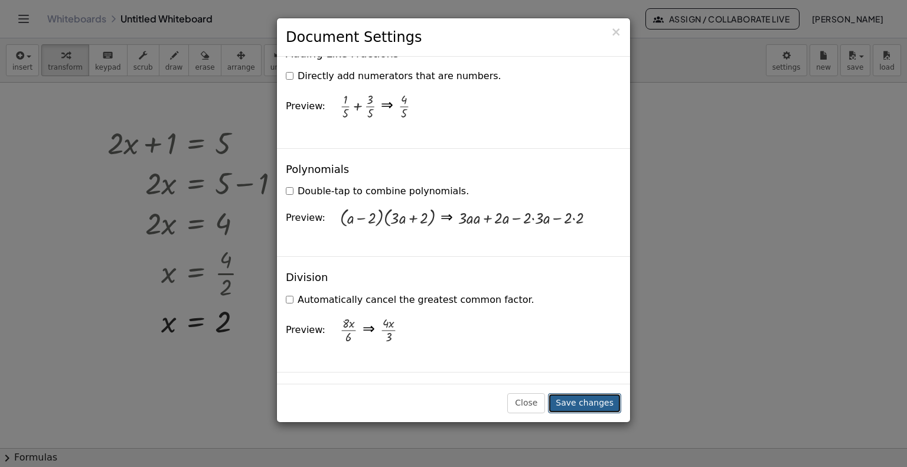
click at [605, 400] on button "Save changes" at bounding box center [584, 403] width 73 height 20
